Goal: Transaction & Acquisition: Purchase product/service

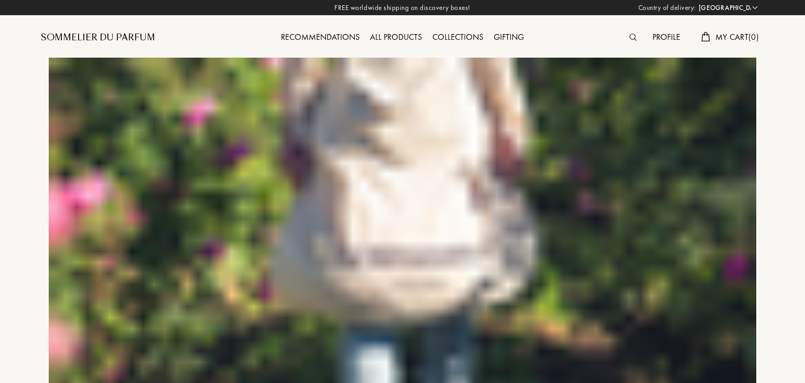
select select "BE"
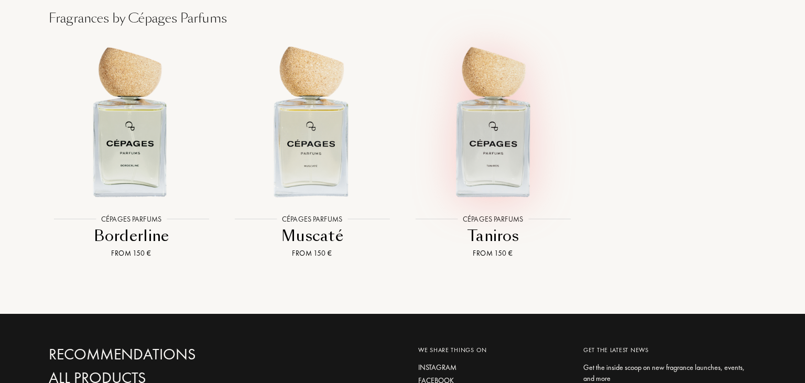
scroll to position [1147, 0]
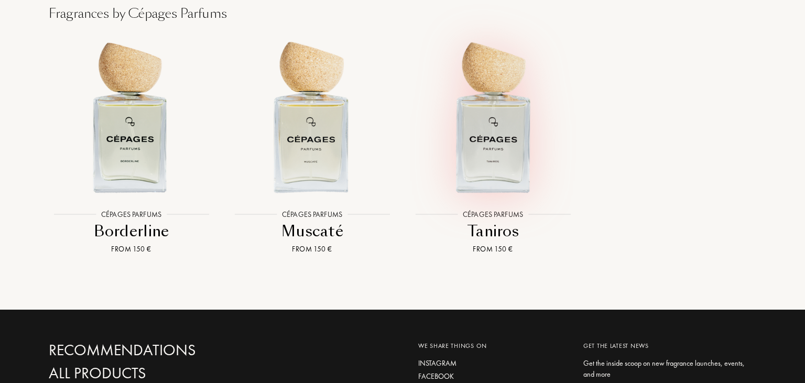
click at [496, 188] on img at bounding box center [492, 116] width 163 height 163
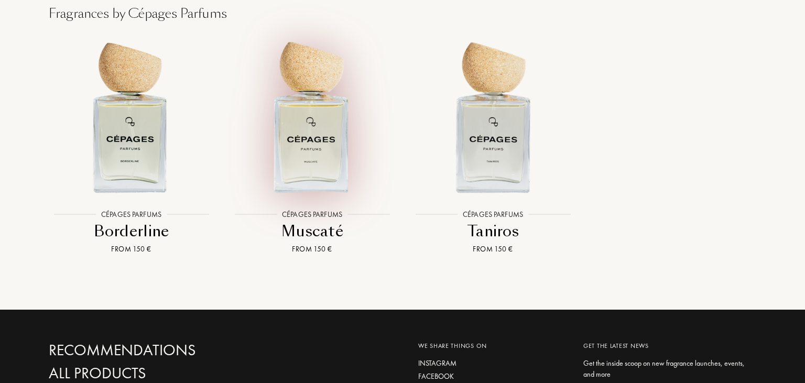
click at [295, 152] on img at bounding box center [312, 116] width 163 height 163
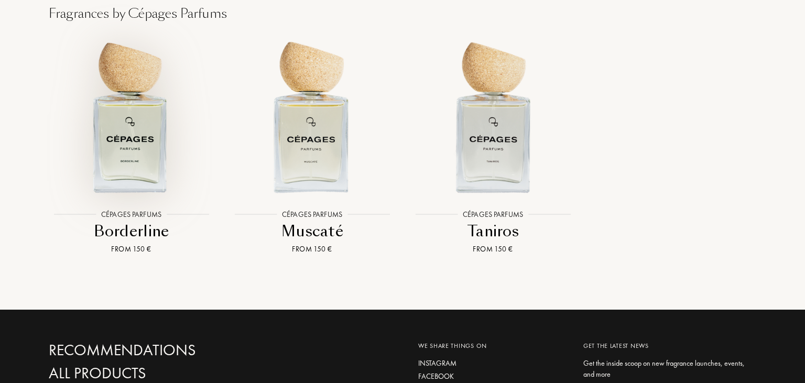
click at [149, 132] on img at bounding box center [131, 116] width 163 height 163
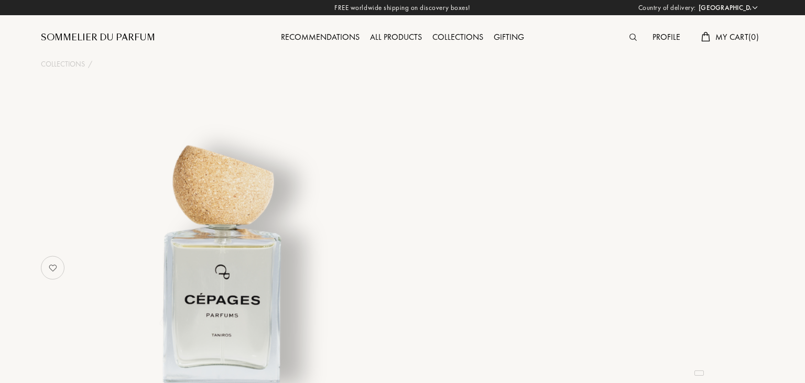
select select "BE"
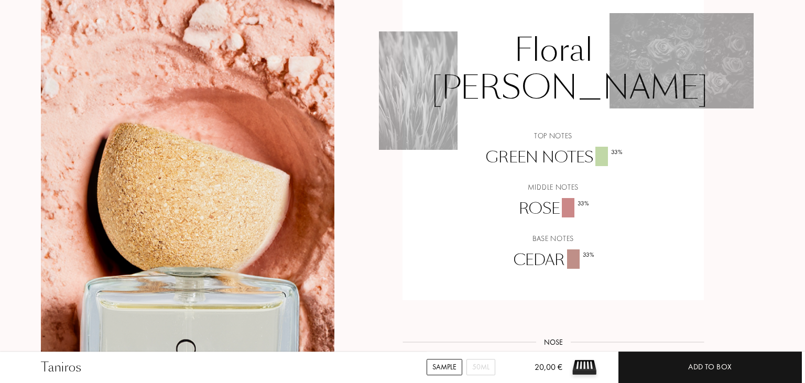
scroll to position [696, 0]
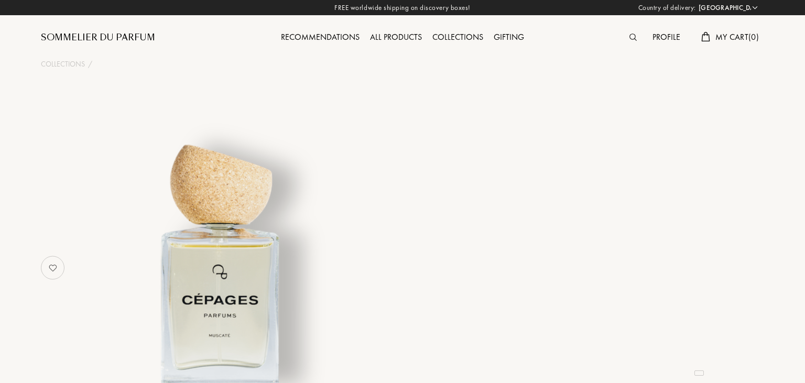
select select "BE"
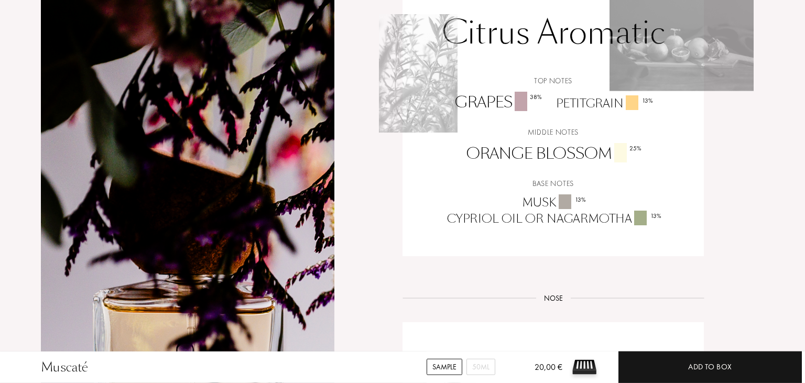
scroll to position [763, 0]
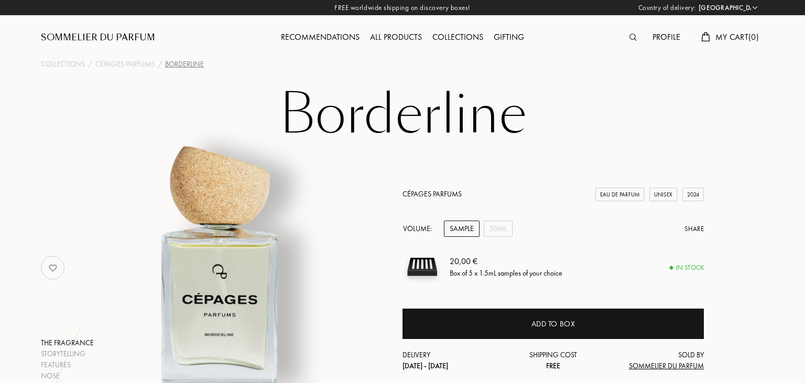
select select "BE"
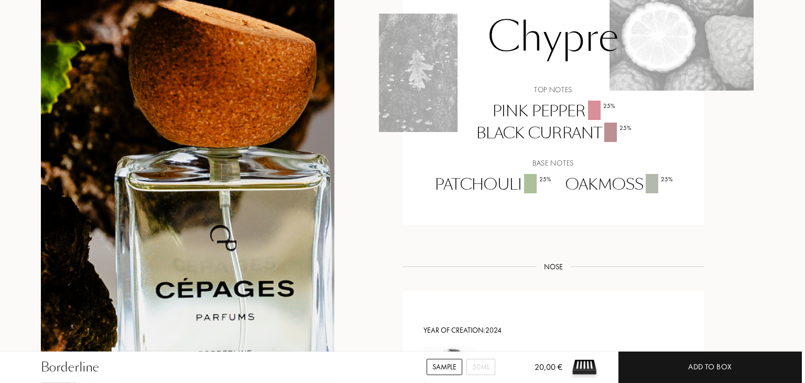
scroll to position [767, 0]
